Goal: Transaction & Acquisition: Register for event/course

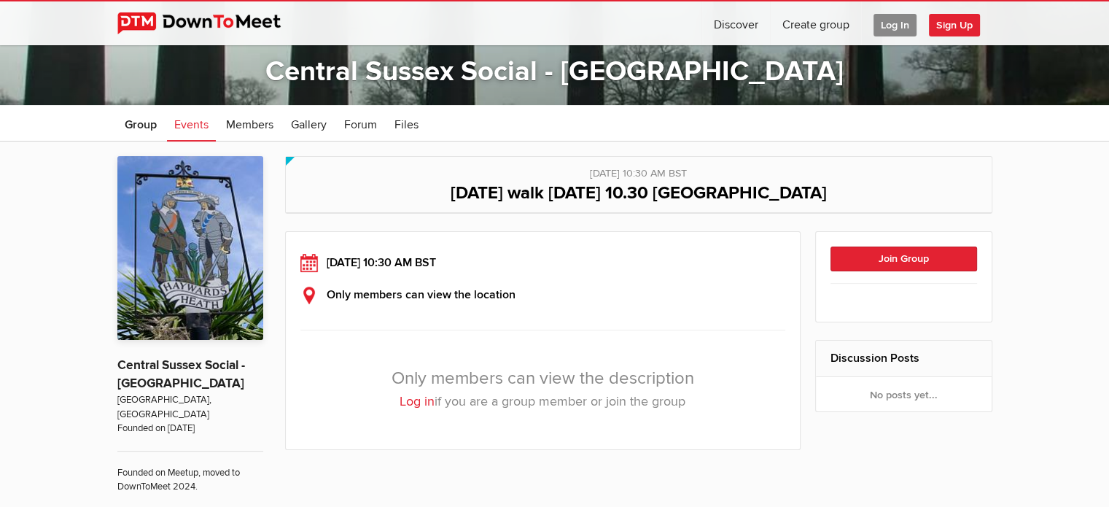
scroll to position [174, 0]
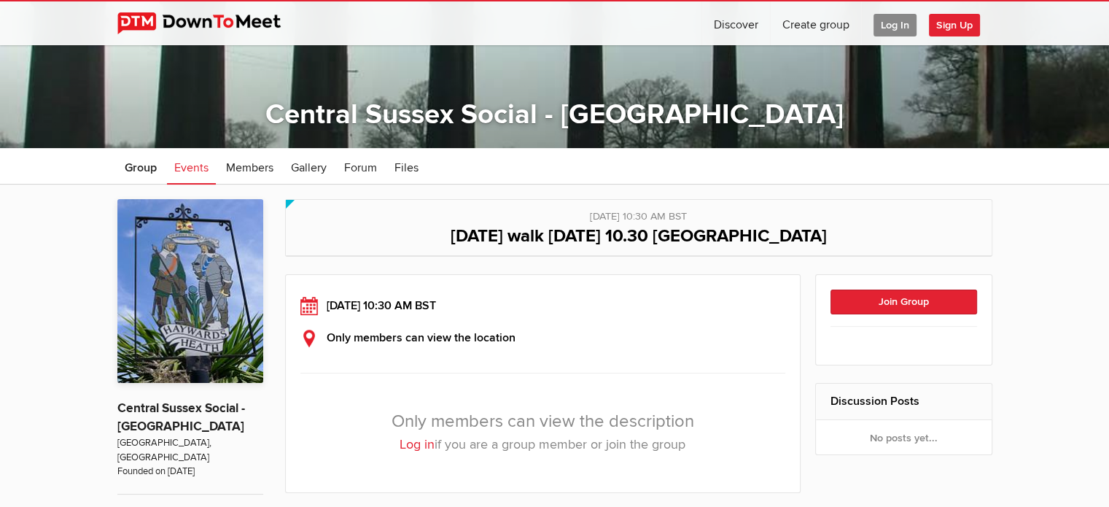
click at [887, 20] on span "Log In" at bounding box center [895, 25] width 43 height 23
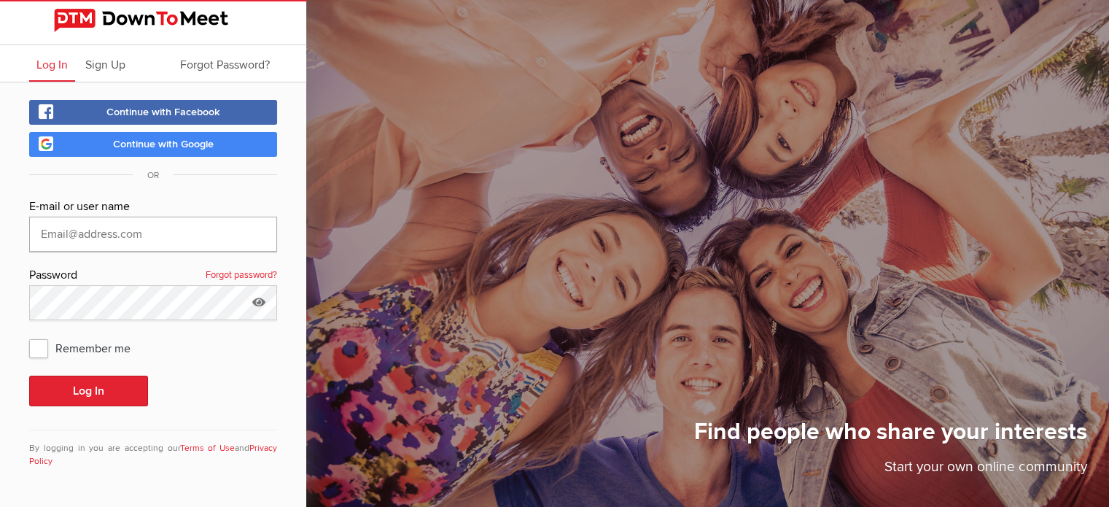
type input "tigger7uk@aol.com"
click at [80, 393] on button "Log In" at bounding box center [88, 391] width 119 height 31
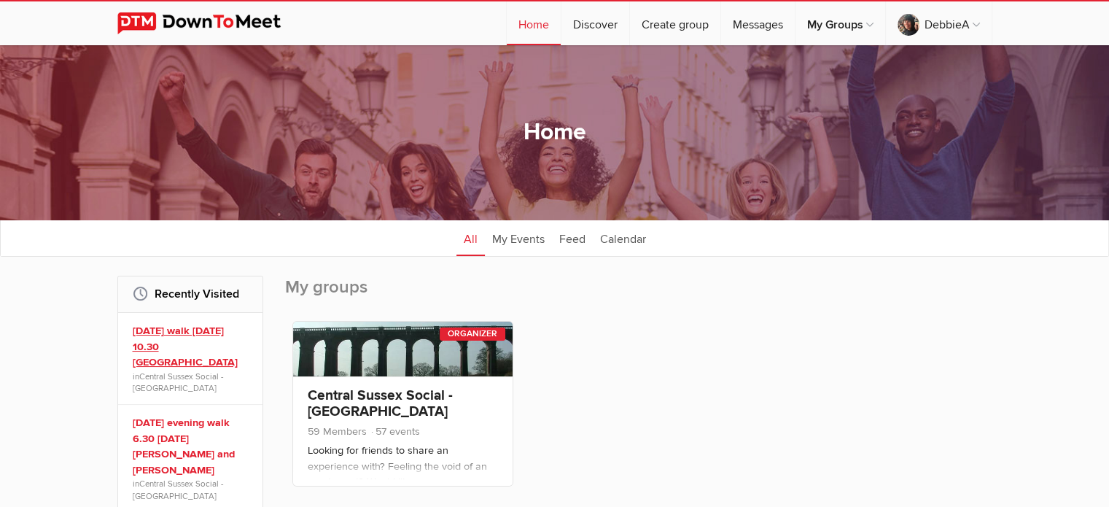
click at [155, 327] on link "Sunday walk 7th Sept 10.30 Staplefield" at bounding box center [193, 346] width 120 height 47
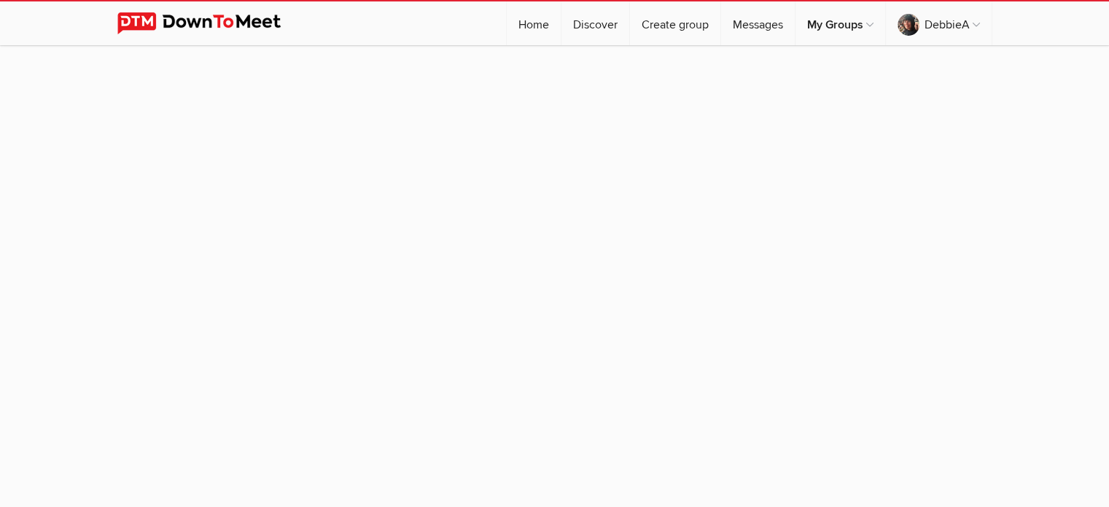
click at [224, 26] on img at bounding box center [210, 23] width 186 height 22
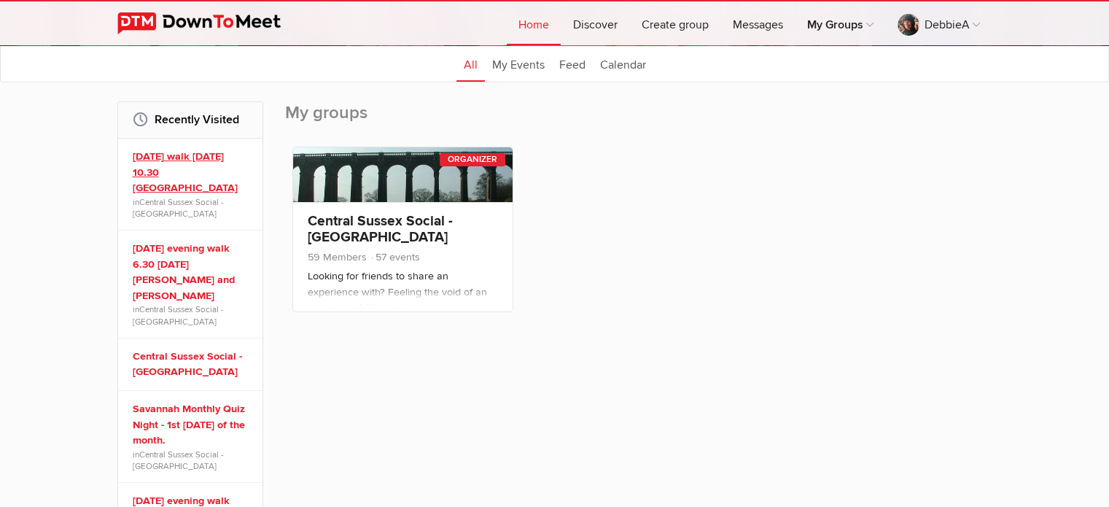
scroll to position [175, 0]
click at [189, 157] on link "Sunday walk 7th Sept 10.30 Staplefield" at bounding box center [193, 171] width 120 height 47
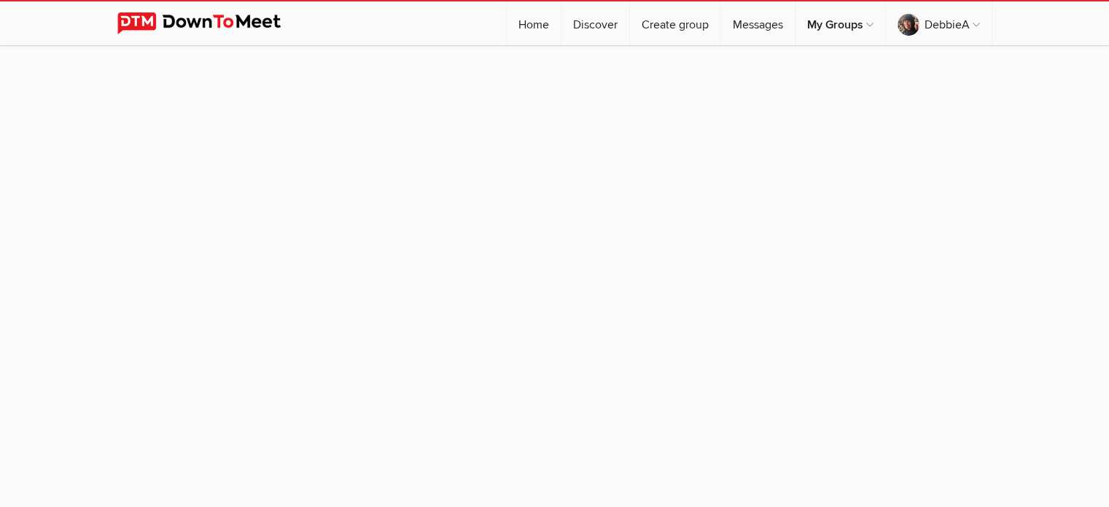
click at [265, 18] on img at bounding box center [210, 23] width 186 height 22
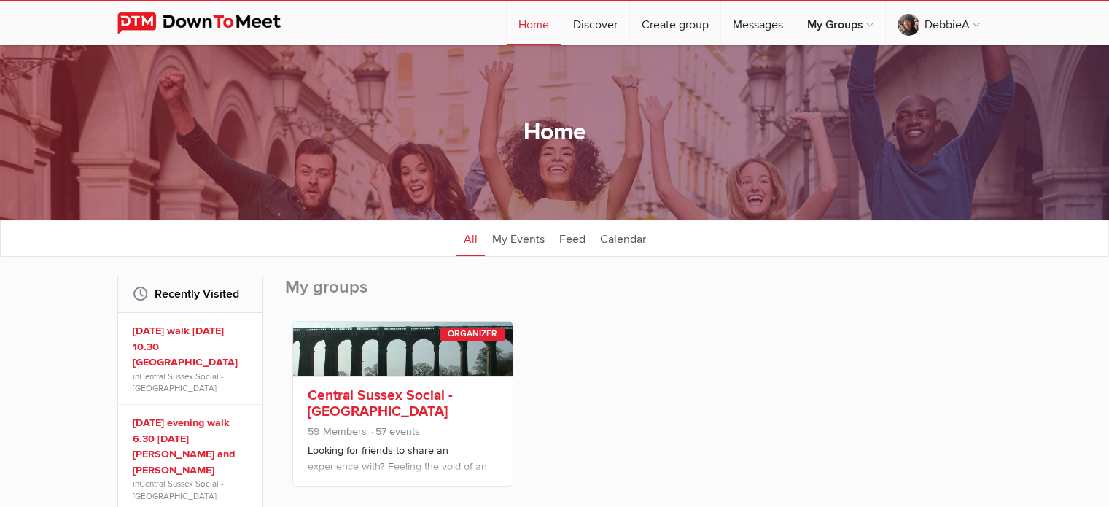
click at [334, 391] on link "Central Sussex Social - Haywards Heath" at bounding box center [380, 403] width 145 height 34
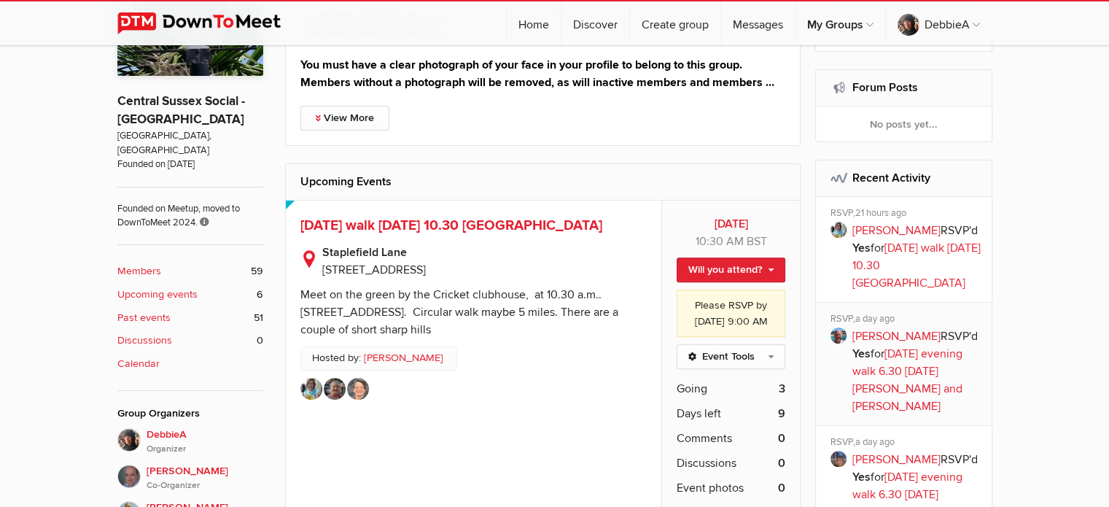
scroll to position [491, 0]
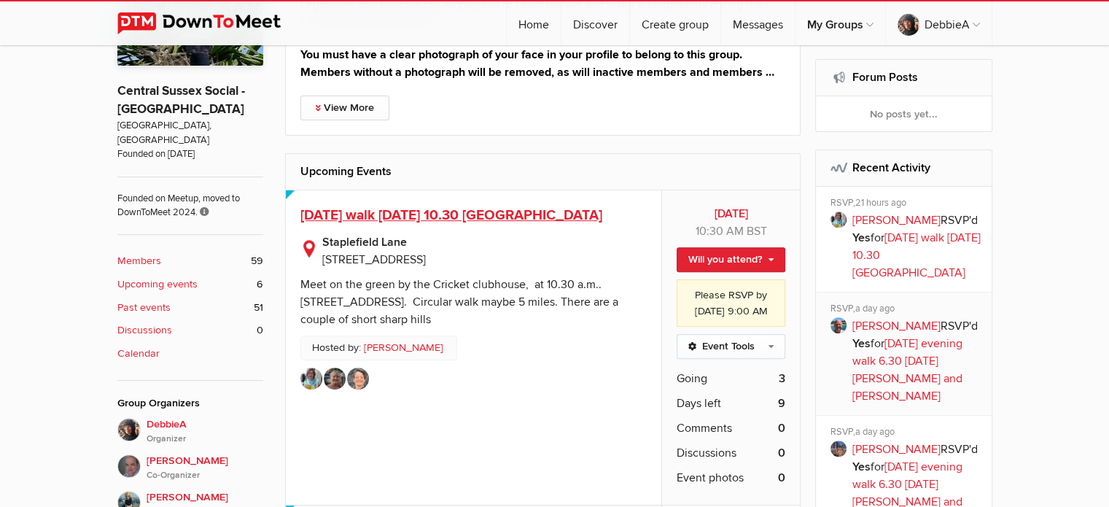
click at [440, 224] on span "Sunday walk 7th Sept 10.30 Staplefield" at bounding box center [451, 215] width 302 height 18
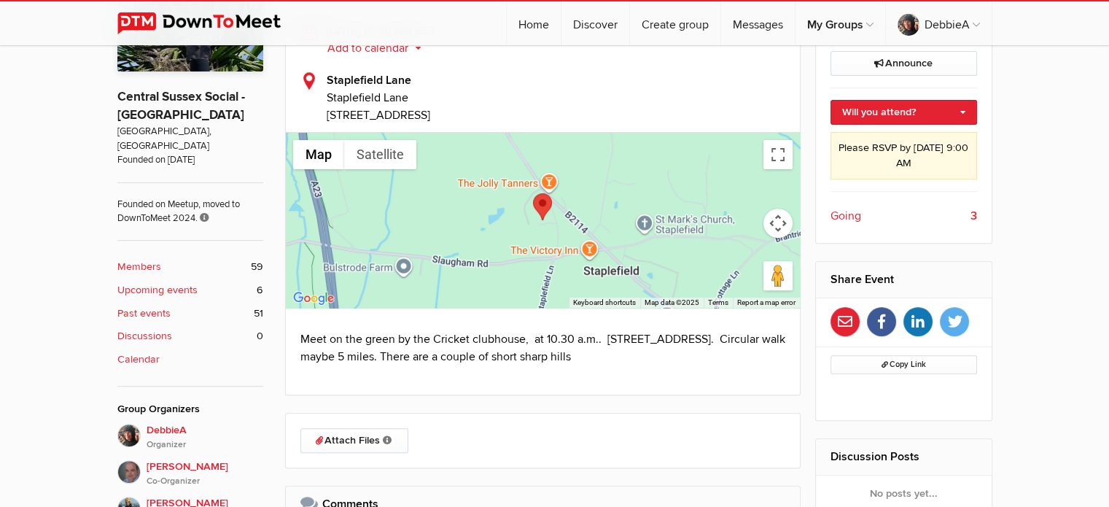
scroll to position [484, 0]
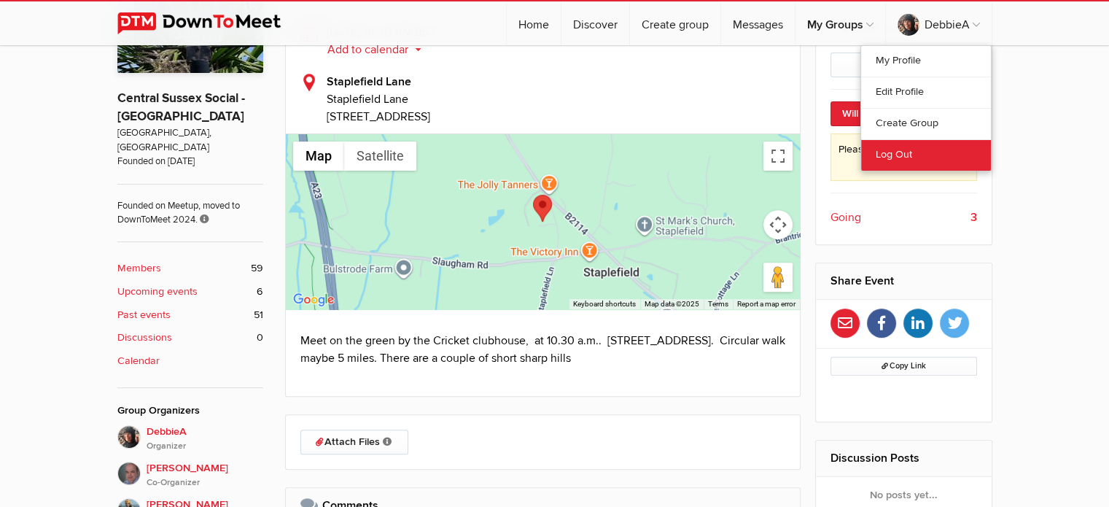
click at [890, 148] on link "Log Out" at bounding box center [926, 154] width 130 height 31
